Goal: Transaction & Acquisition: Download file/media

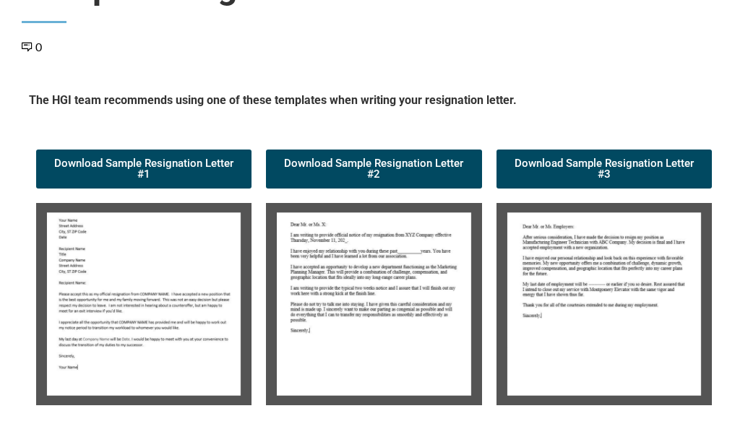
scroll to position [145, 0]
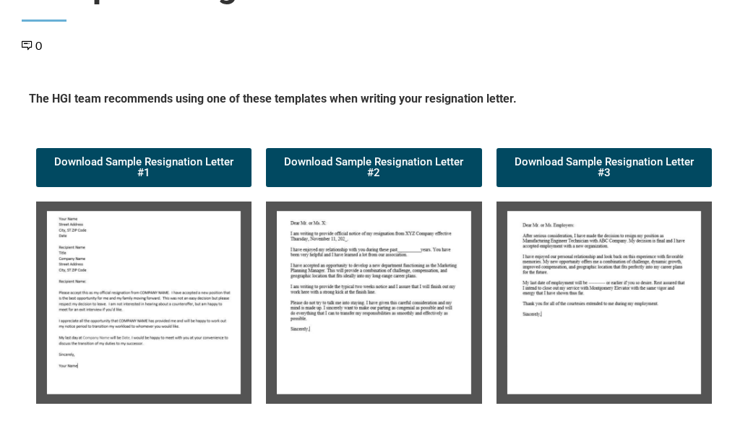
click at [131, 315] on img at bounding box center [143, 303] width 215 height 203
click at [158, 167] on span "Download Sample Resignation Letter #1" at bounding box center [143, 168] width 181 height 22
click at [379, 277] on img at bounding box center [373, 303] width 215 height 203
click at [371, 285] on img at bounding box center [373, 303] width 215 height 203
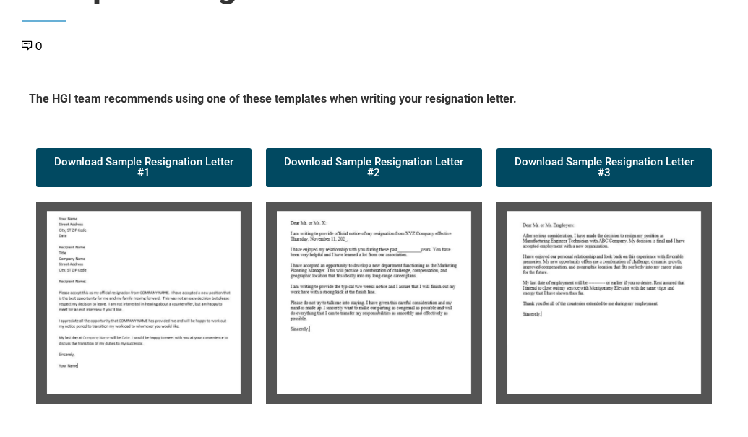
click at [355, 191] on div "Download Sample Resignation Letter #2" at bounding box center [374, 276] width 230 height 271
click at [375, 177] on span "Download Sample Resignation Letter #2" at bounding box center [373, 168] width 181 height 22
click at [600, 272] on img at bounding box center [603, 303] width 215 height 203
click at [603, 148] on link "Download Sample Resignation Letter #3" at bounding box center [603, 167] width 215 height 39
